Goal: Information Seeking & Learning: Find specific fact

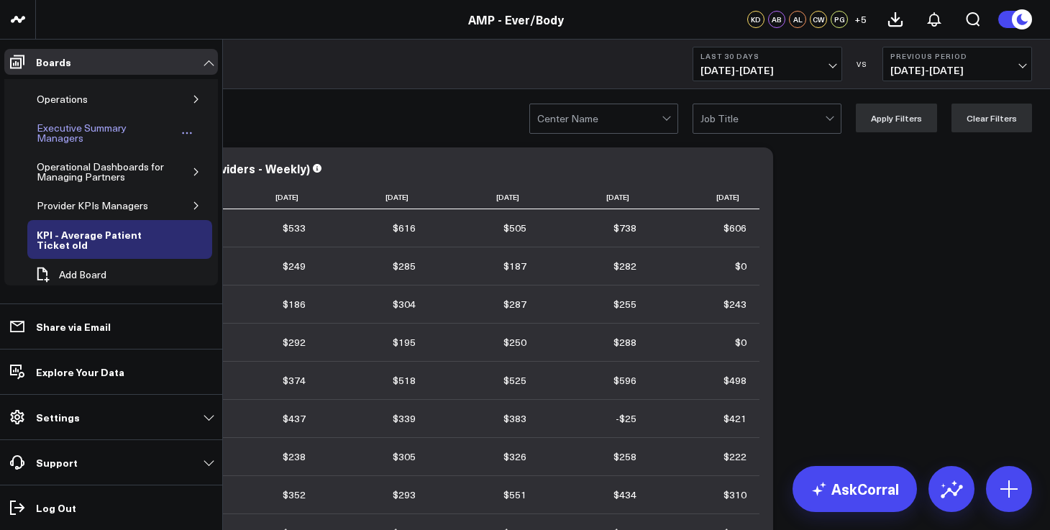
click at [72, 134] on div "Executive Summary Managers" at bounding box center [105, 132] width 144 height 27
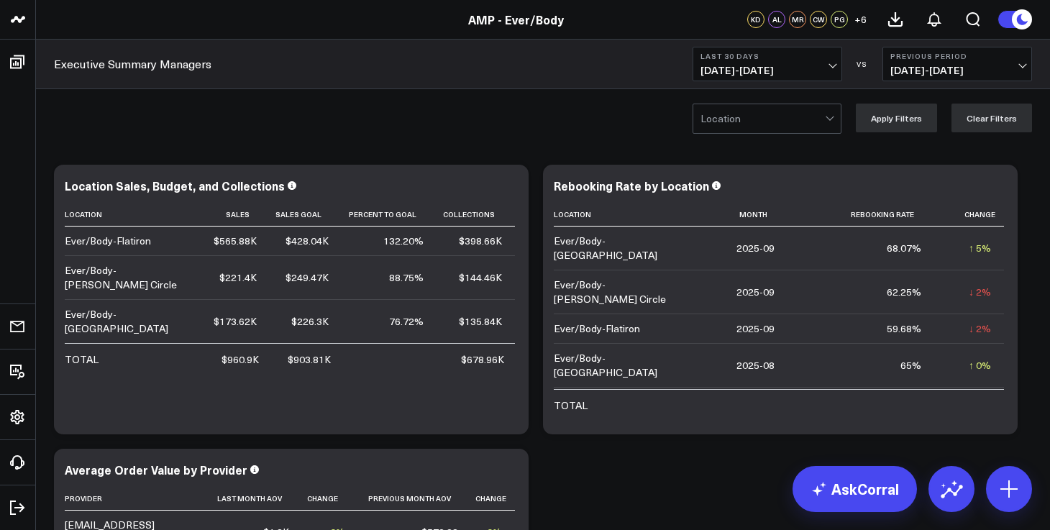
click at [812, 75] on span "[DATE] - [DATE]" at bounding box center [767, 71] width 134 height 12
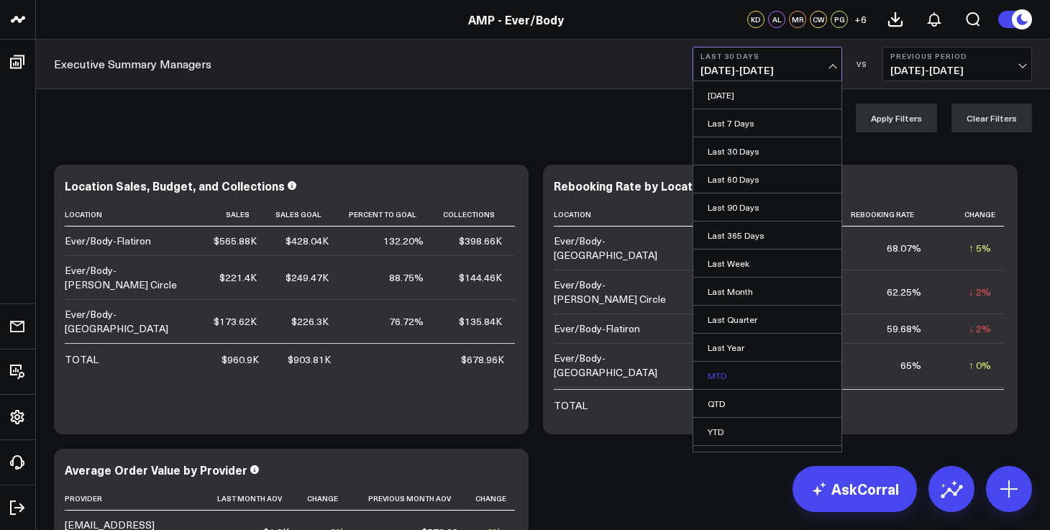
click at [736, 375] on link "MTD" at bounding box center [767, 375] width 148 height 27
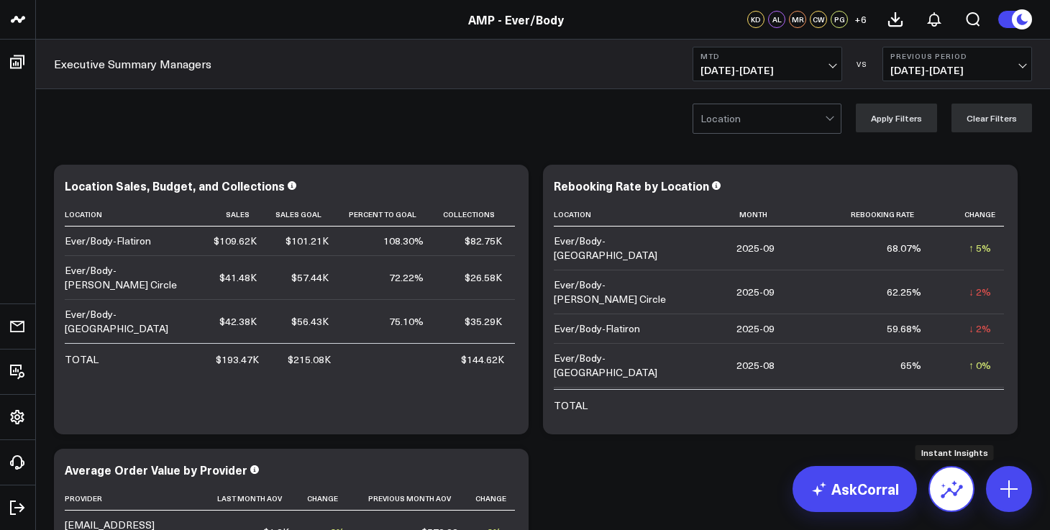
click at [945, 499] on icon at bounding box center [951, 488] width 23 height 23
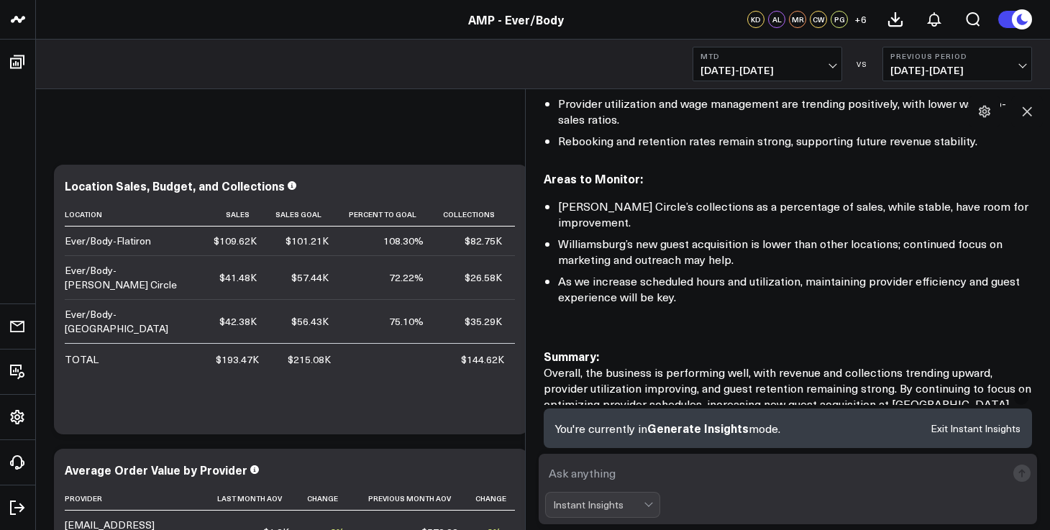
scroll to position [1344, 0]
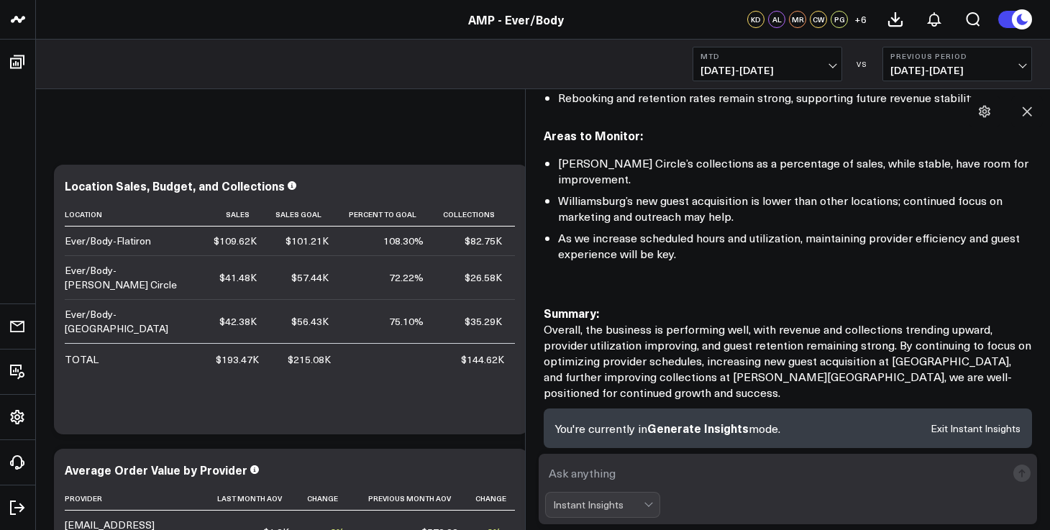
click at [710, 472] on textarea at bounding box center [776, 473] width 462 height 26
type textarea "collections flatiron mtd"
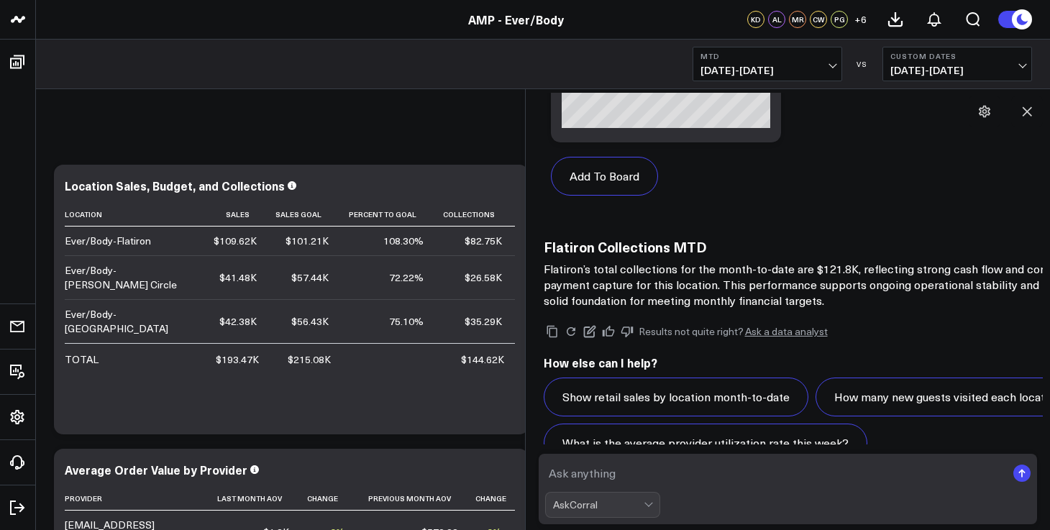
click at [634, 476] on textarea at bounding box center [776, 473] width 462 height 26
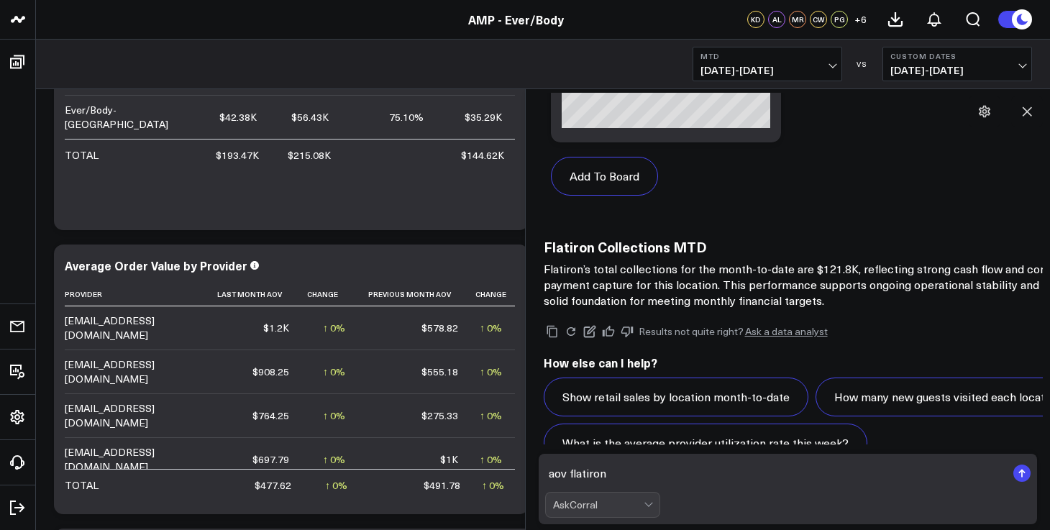
click at [643, 469] on textarea "aov flatiron" at bounding box center [776, 473] width 462 height 26
type textarea "aov flatiron mtd"
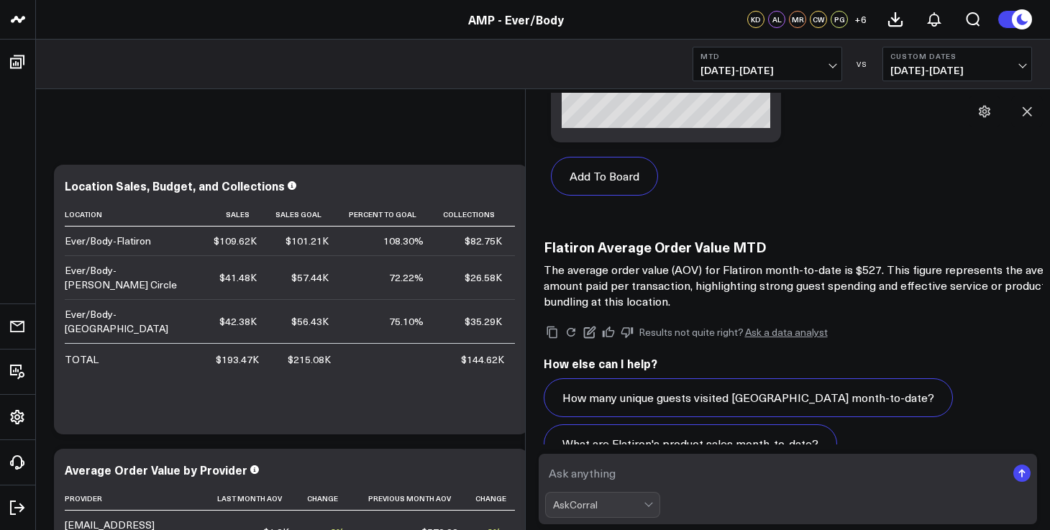
click at [641, 460] on textarea at bounding box center [776, 473] width 462 height 26
click at [692, 470] on button "What is the provider utilization rate at [GEOGRAPHIC_DATA] this month?" at bounding box center [753, 489] width 419 height 39
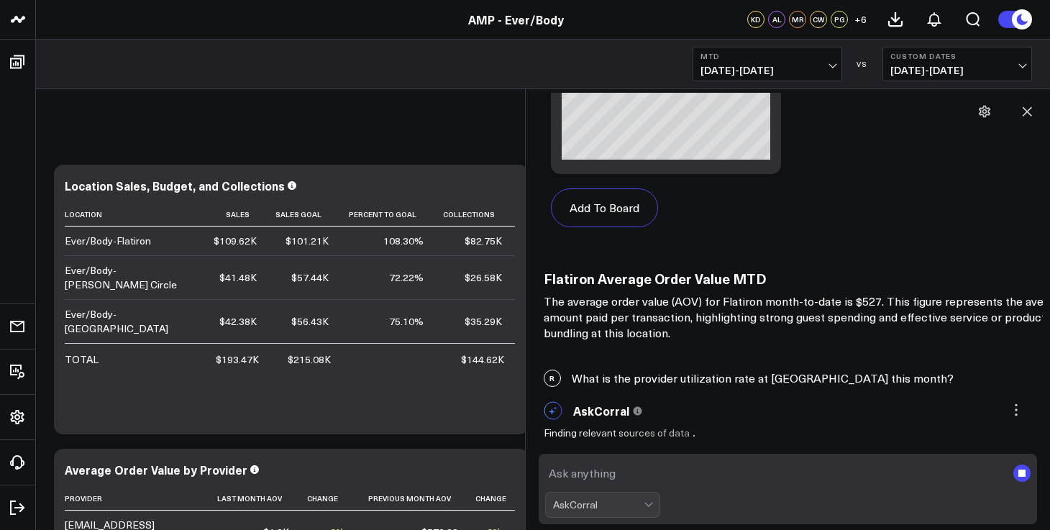
scroll to position [4651, 0]
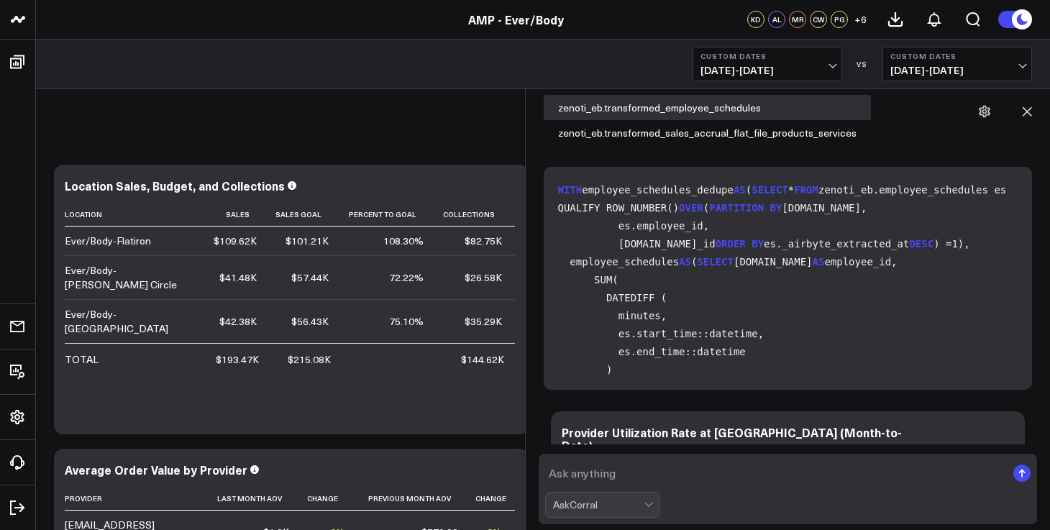
scroll to position [6517, 0]
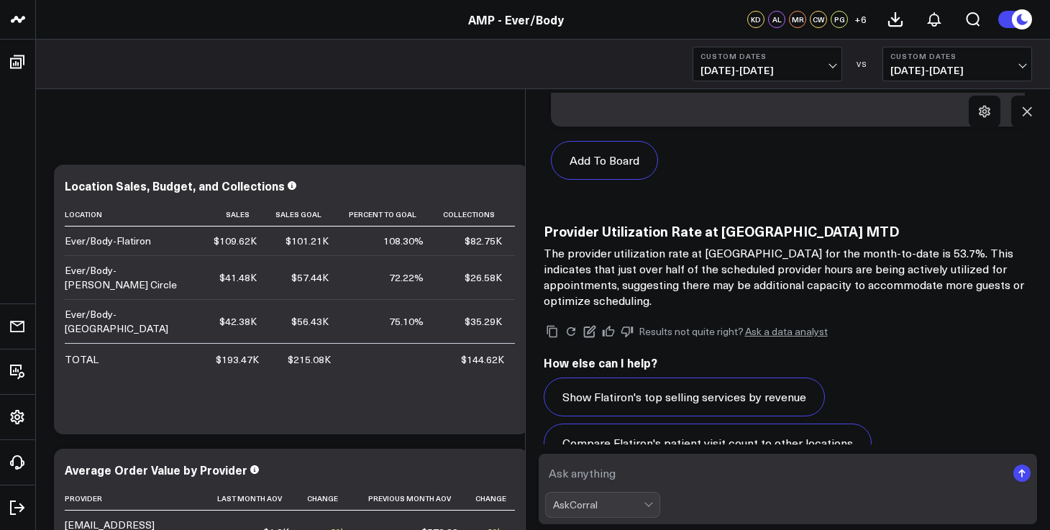
click at [664, 469] on textarea at bounding box center [776, 473] width 462 height 26
type textarea "c"
type textarea "collections mtd flatiron"
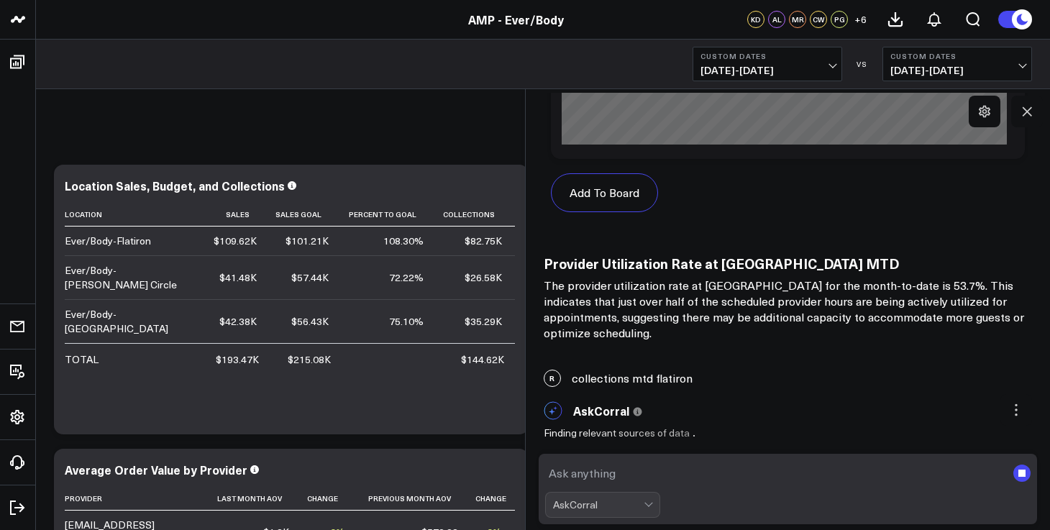
scroll to position [6406, 0]
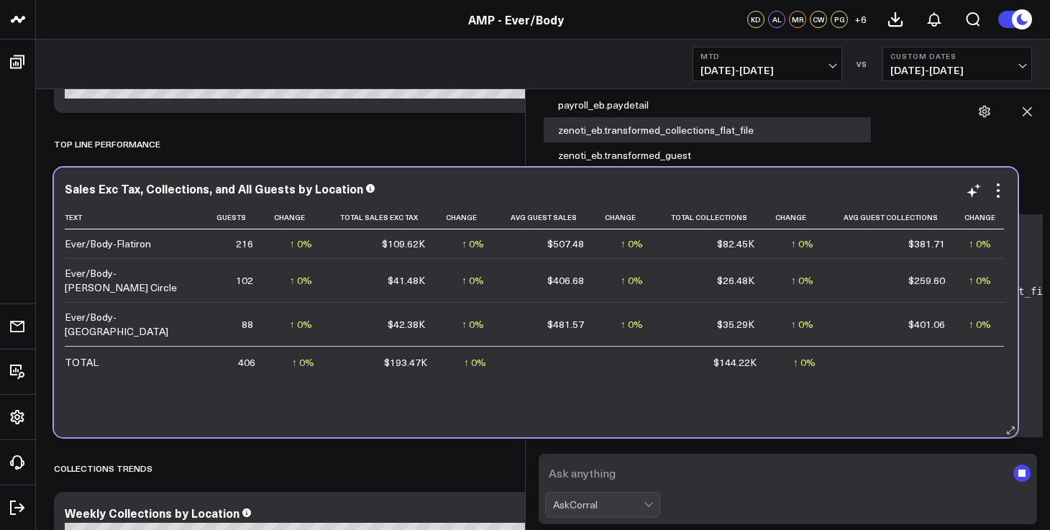
scroll to position [6922, 0]
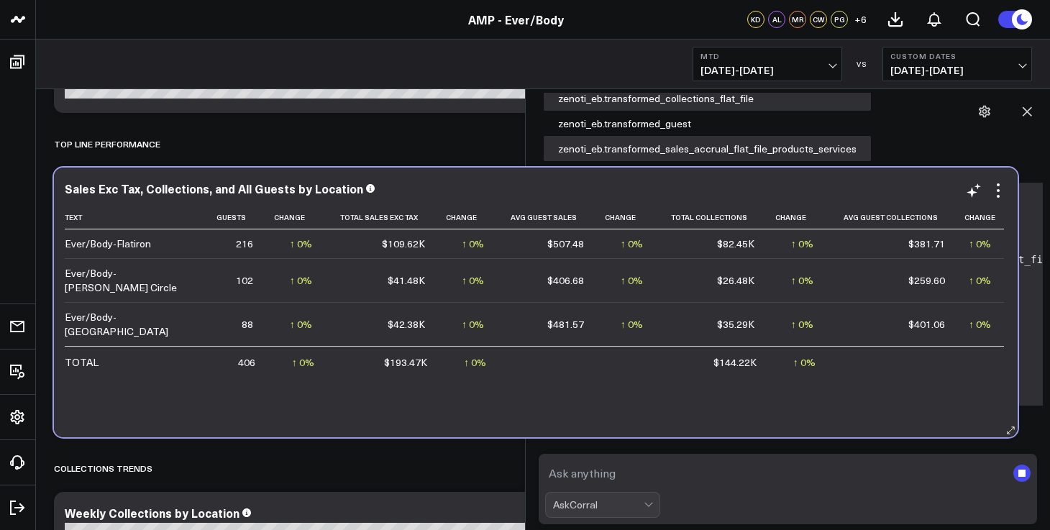
click at [390, 401] on div "Text Guests Change Total Sales Exc Tax Change Avg Guest Sales Change Total Coll…" at bounding box center [536, 314] width 942 height 217
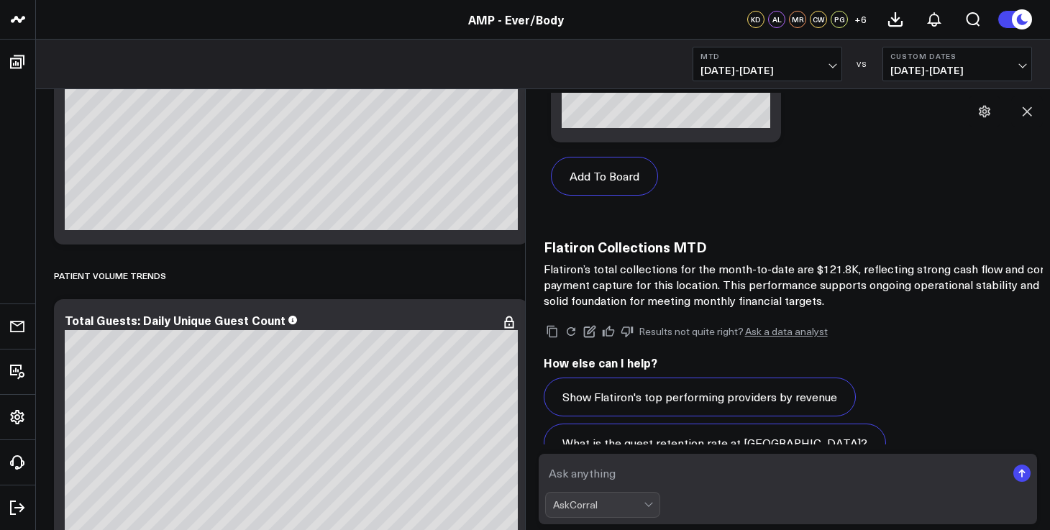
scroll to position [2253, 0]
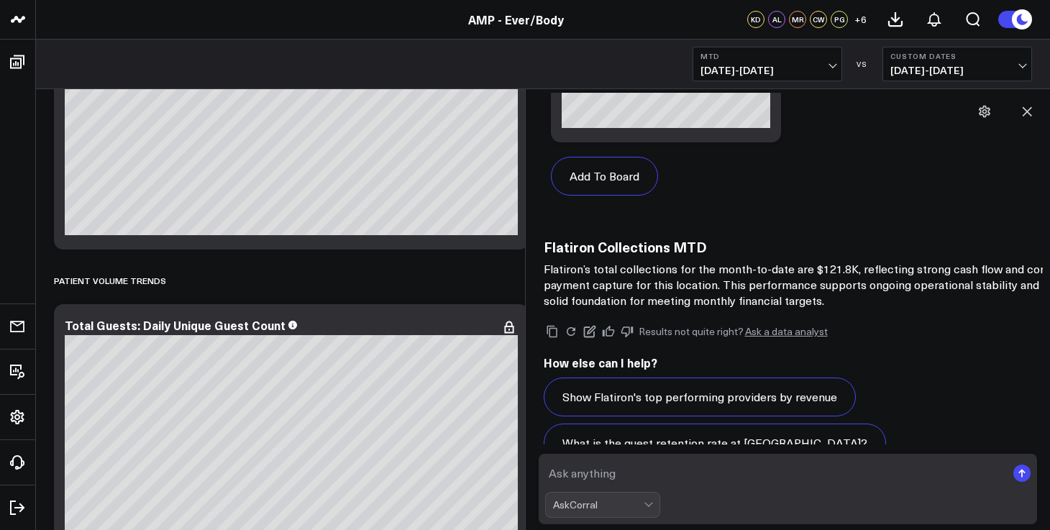
click at [659, 431] on div "Results not quite right? Ask a data analyst How else can I help? Show Flatiron'…" at bounding box center [852, 415] width 617 height 214
click at [656, 469] on button "How many new guests visited [GEOGRAPHIC_DATA] this month?" at bounding box center [732, 488] width 377 height 39
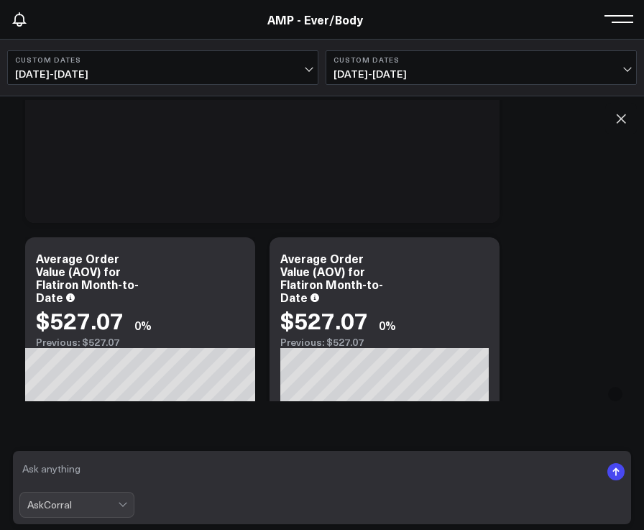
scroll to position [3368, 0]
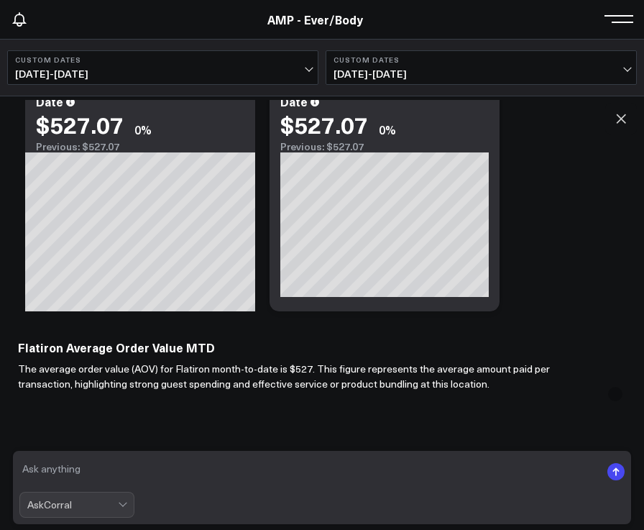
click at [153, 465] on textarea at bounding box center [309, 471] width 581 height 29
type textarea "flatiron mtd detailed"
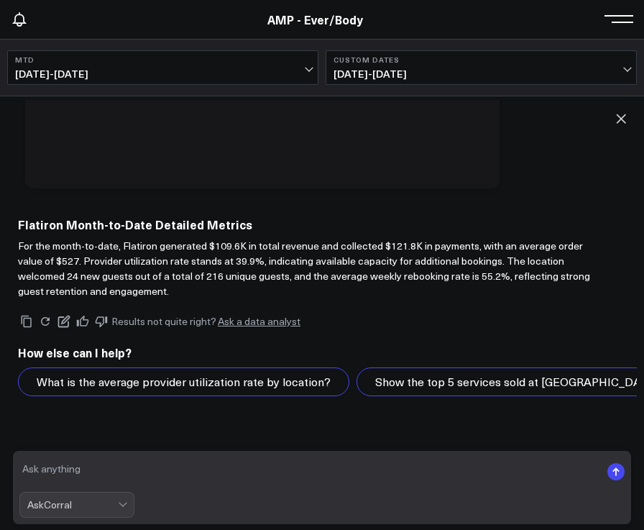
scroll to position [5109, 0]
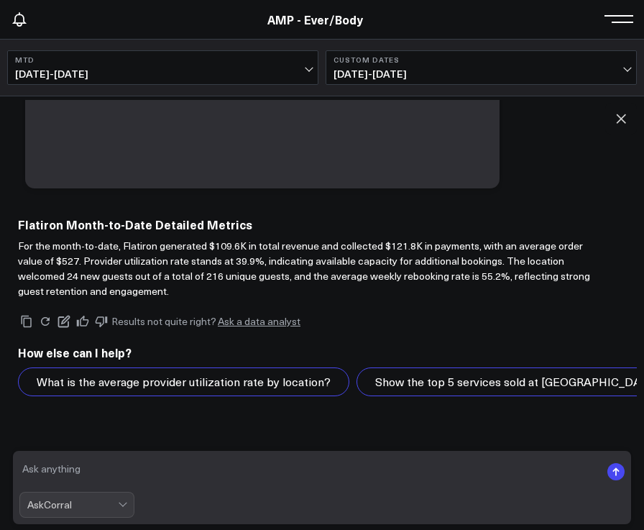
click at [89, 508] on div "AskCorral" at bounding box center [72, 505] width 91 height 12
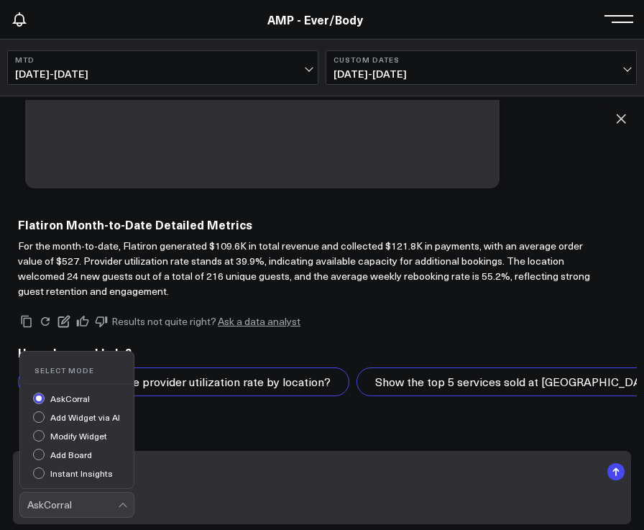
click at [43, 471] on div "Instant Insights" at bounding box center [83, 474] width 101 height 15
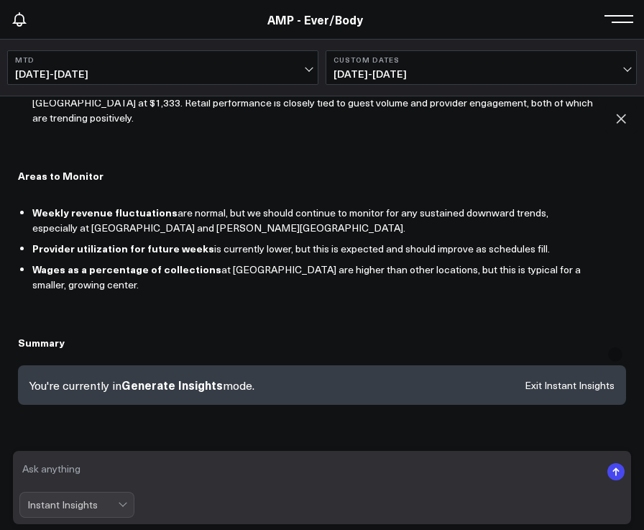
scroll to position [977, 0]
